Goal: Task Accomplishment & Management: Use online tool/utility

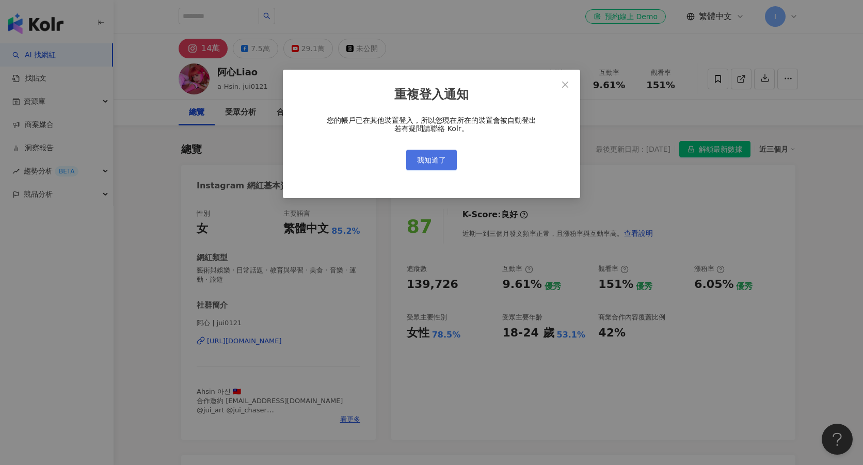
click at [431, 163] on span "我知道了" at bounding box center [431, 160] width 29 height 8
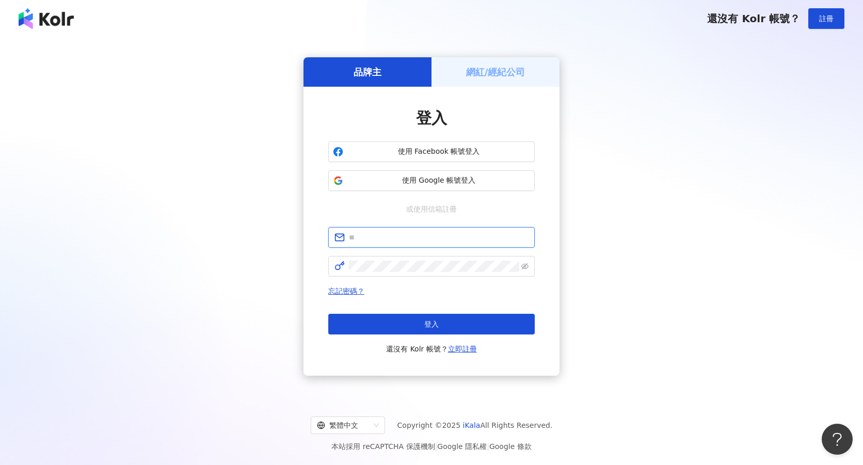
click at [388, 234] on input "text" at bounding box center [439, 237] width 180 height 11
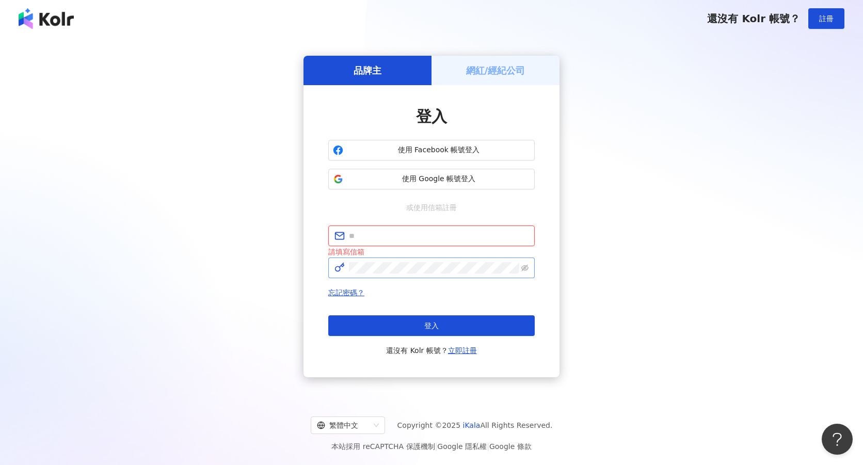
type input "**********"
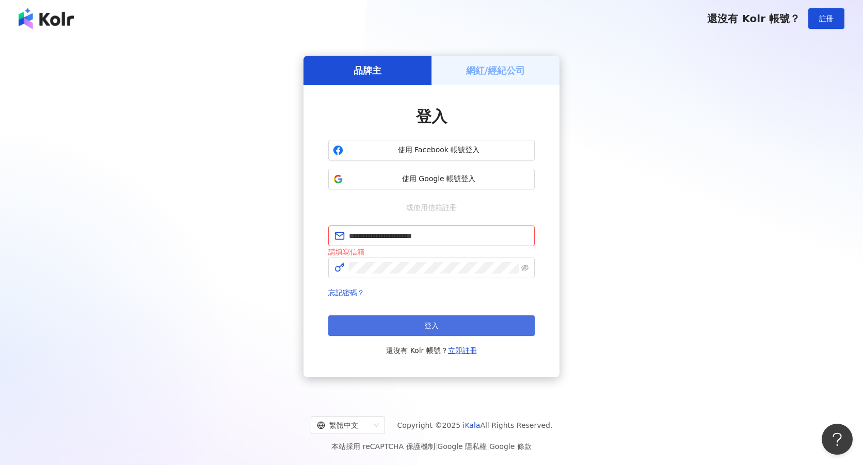
click at [416, 326] on button "登入" at bounding box center [431, 325] width 207 height 21
